Goal: Task Accomplishment & Management: Manage account settings

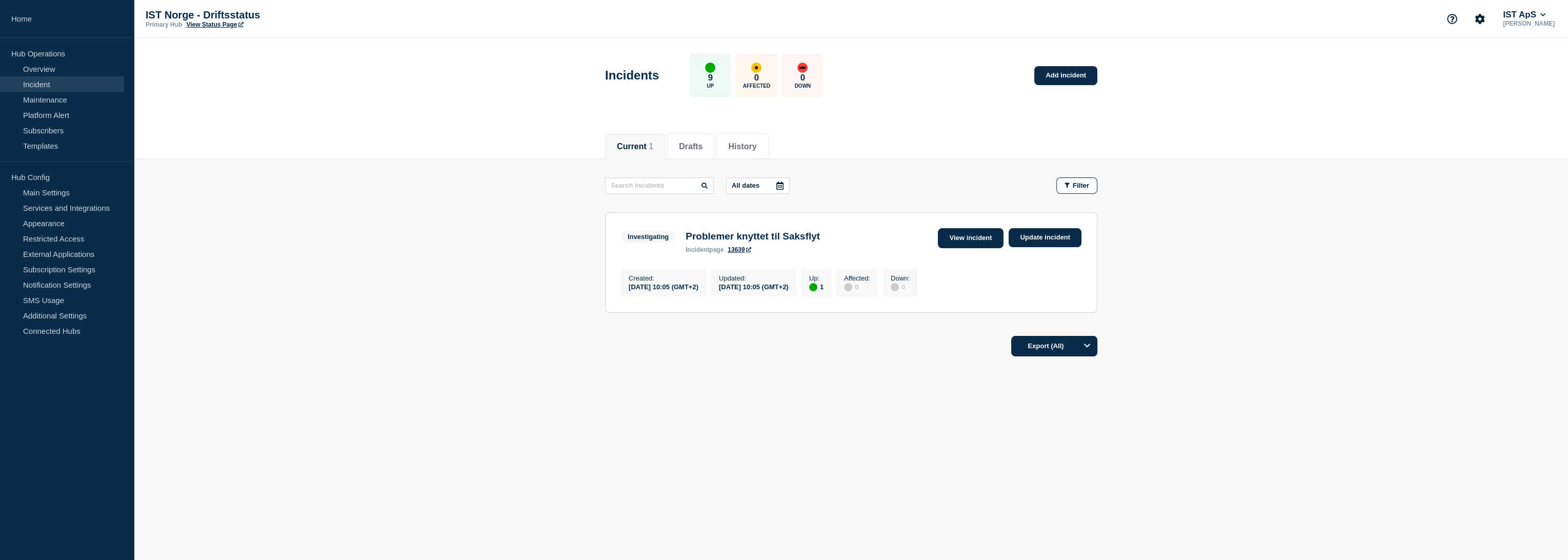
click at [974, 239] on link "View incident" at bounding box center [971, 238] width 66 height 20
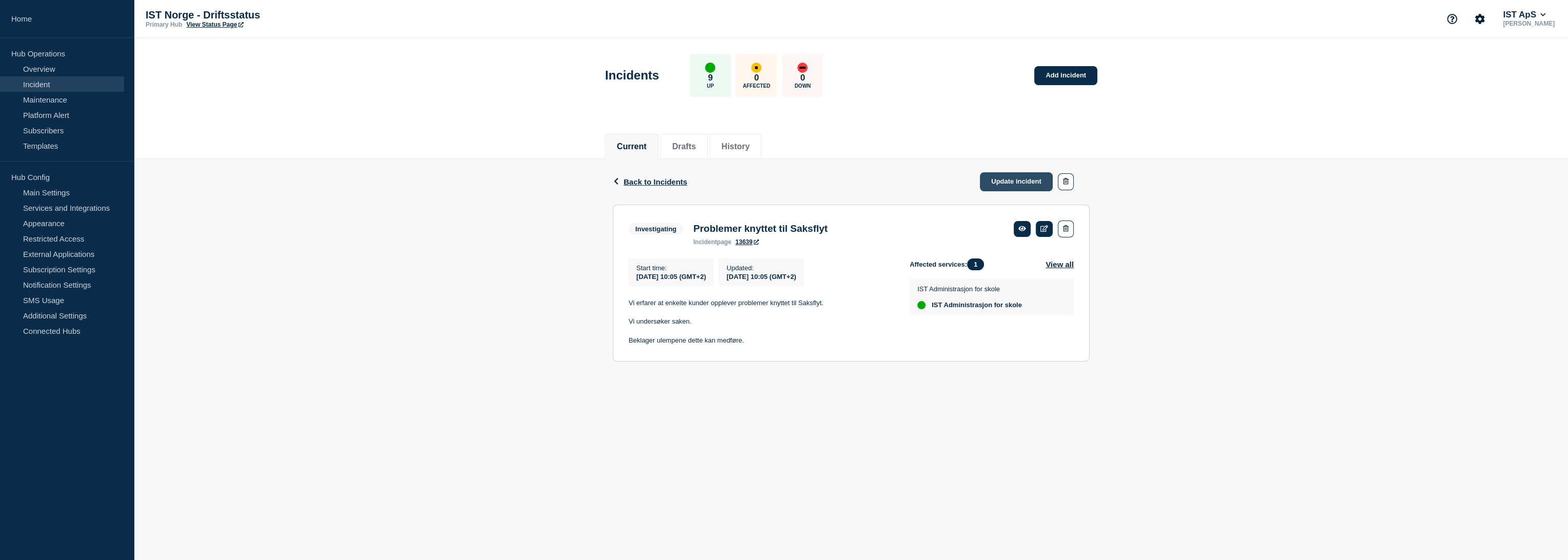
click at [1015, 184] on link "Update incident" at bounding box center [1016, 182] width 73 height 19
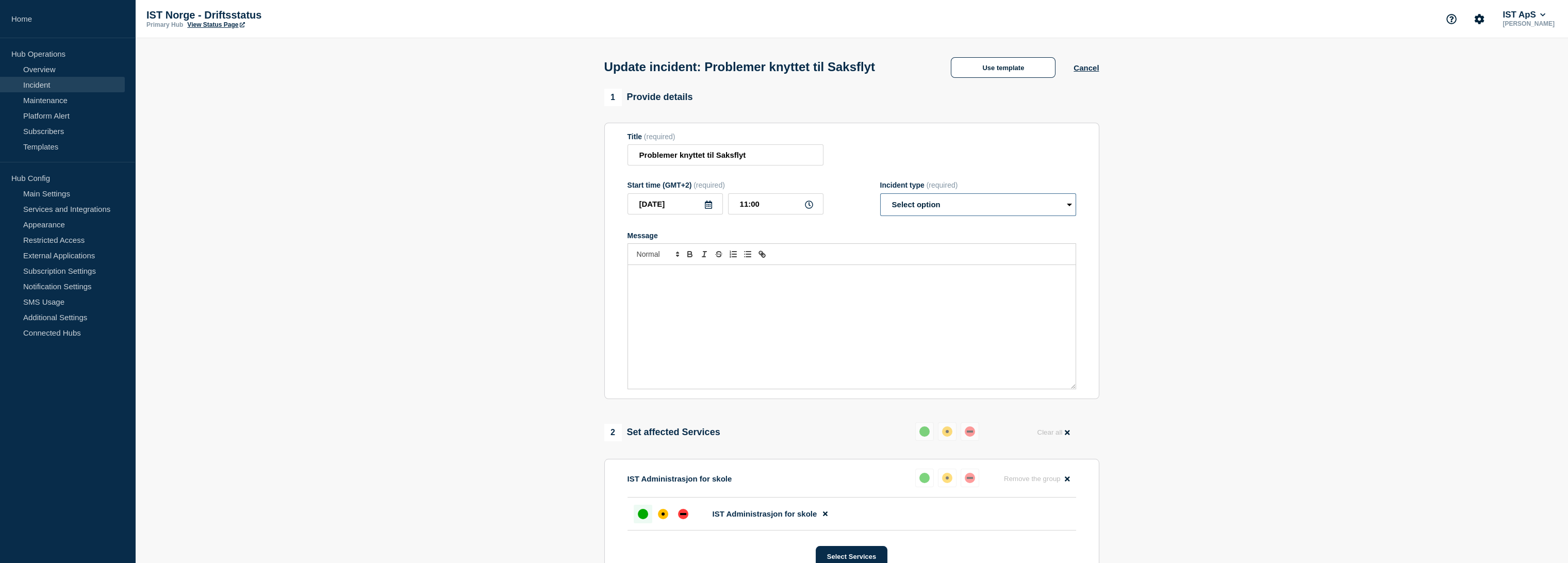
click at [946, 210] on select "Select option Investigating Identified Monitoring Resolved" at bounding box center [978, 204] width 196 height 23
select select "monitoring"
click at [880, 196] on select "Select option Investigating Identified Monitoring Resolved" at bounding box center [978, 204] width 196 height 23
click at [638, 156] on input "Problemer knyttet til Saksflyt" at bounding box center [726, 155] width 196 height 21
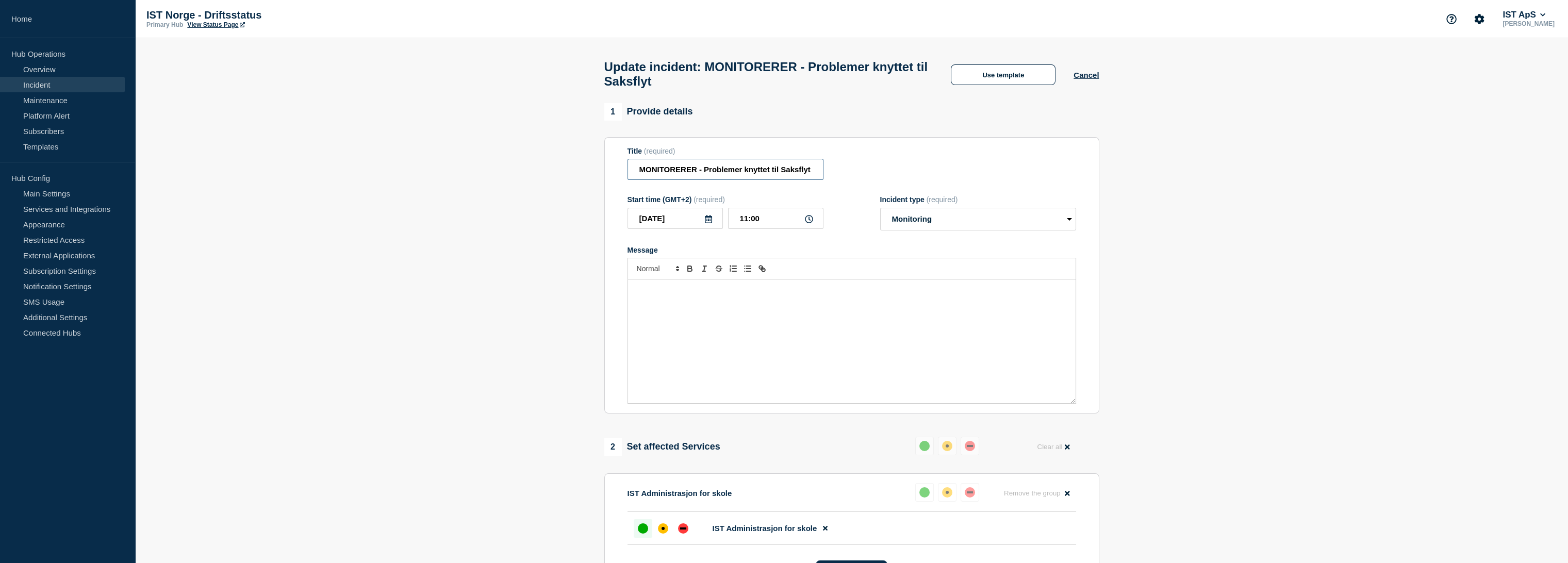
type input "MONITORERER - Problemer knyttet til Saksflyt"
click at [692, 343] on div "Message" at bounding box center [851, 341] width 447 height 124
click at [651, 295] on p "Problemen ser nå ut til å være løst." at bounding box center [852, 290] width 432 height 10
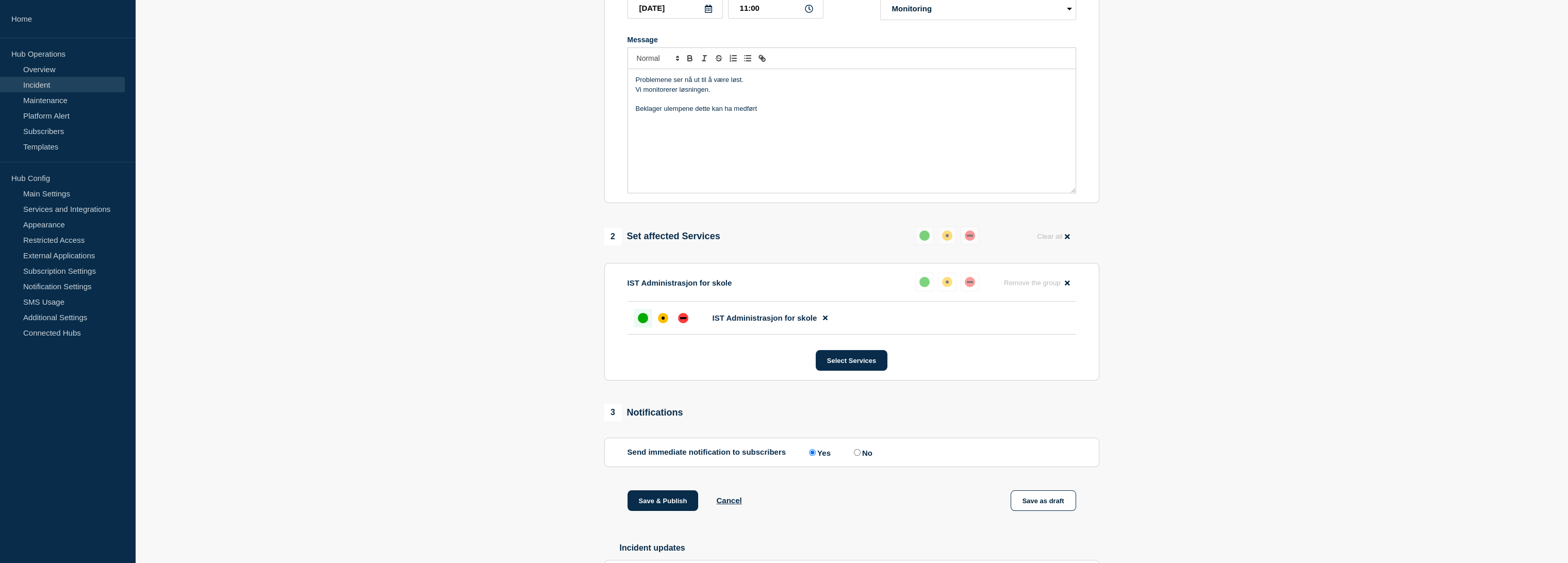
scroll to position [229, 0]
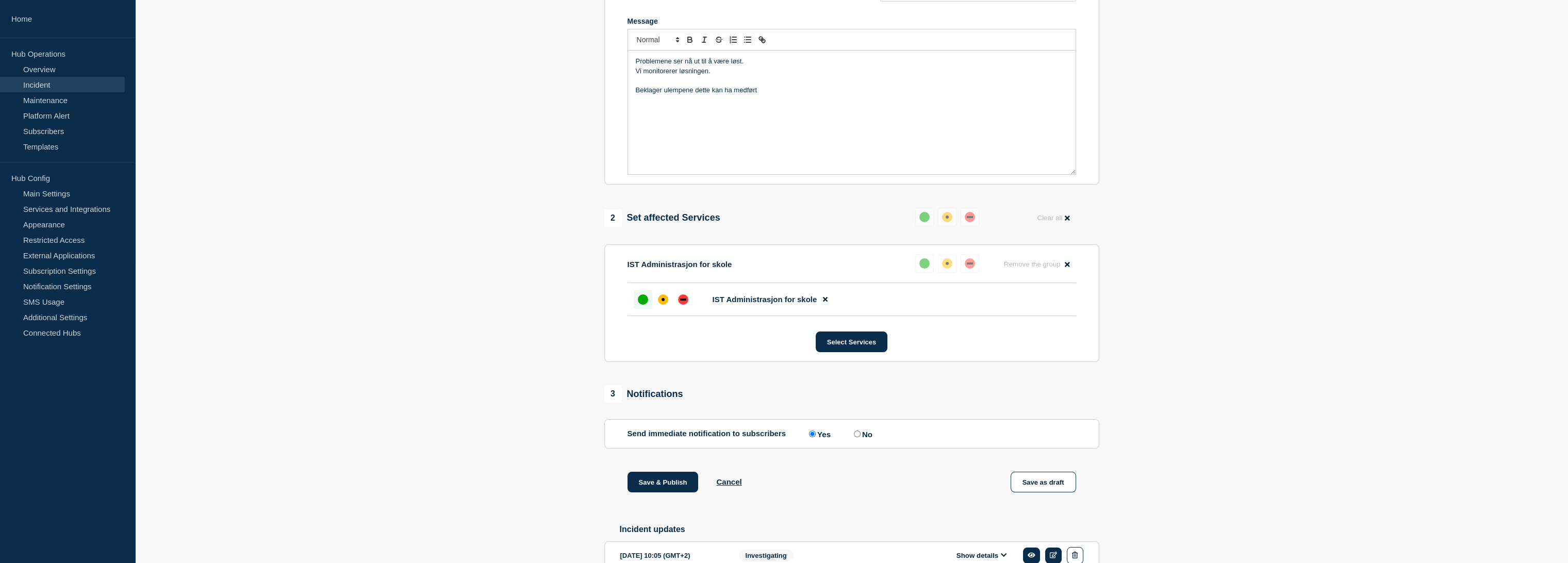
click at [858, 437] on input "No" at bounding box center [857, 434] width 7 height 7
radio input "true"
radio input "false"
click at [680, 485] on button "Save & Publish" at bounding box center [663, 482] width 71 height 21
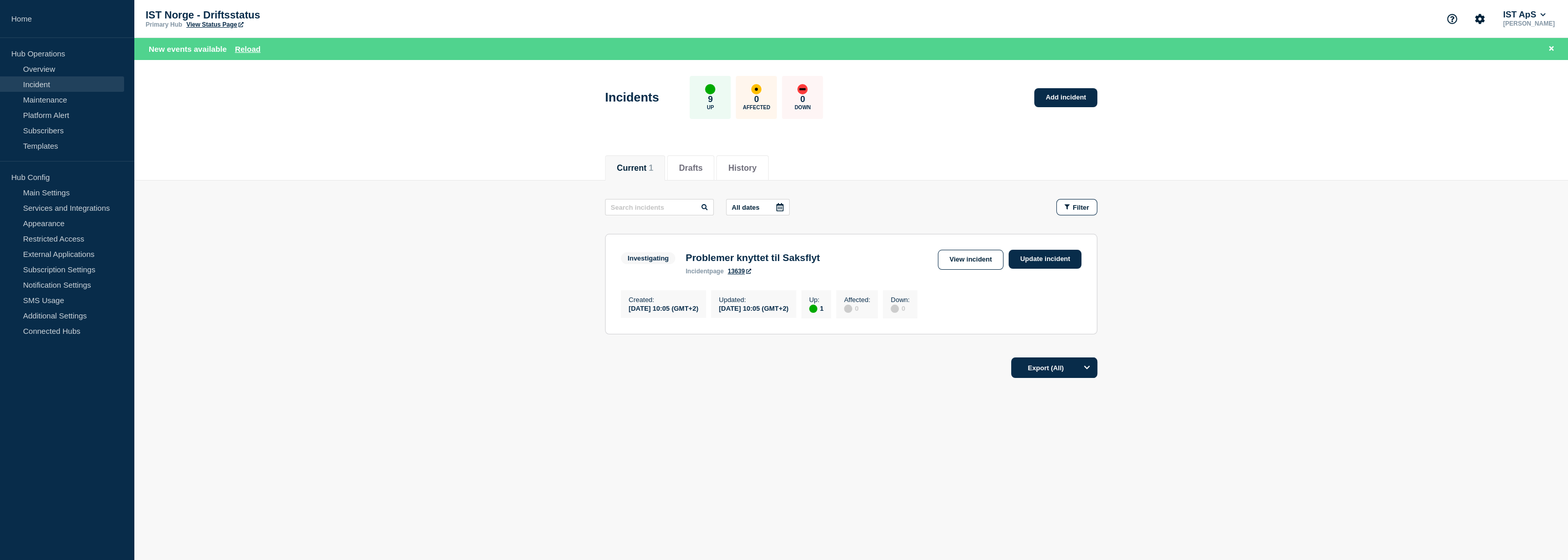
click at [1289, 312] on main "All dates Filter Investigating 1 Up Problemer knyttet til Saksflyt Created [DAT…" at bounding box center [852, 265] width 1434 height 169
